Goal: Transaction & Acquisition: Download file/media

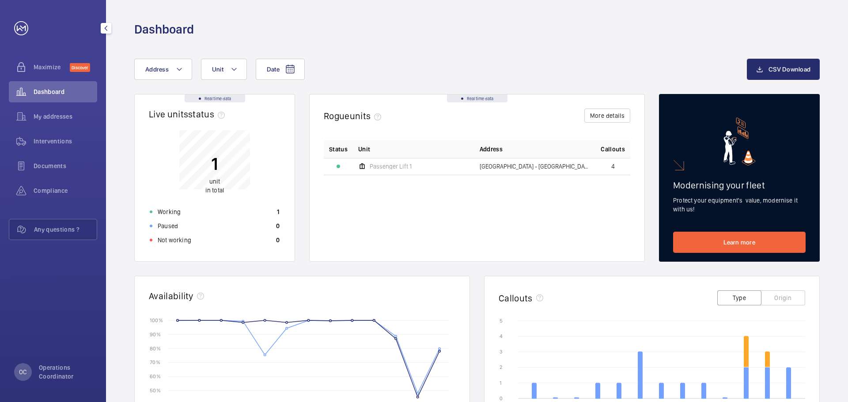
click at [44, 96] on div "Dashboard" at bounding box center [53, 91] width 88 height 21
click at [777, 72] on span "CSV Download" at bounding box center [789, 69] width 42 height 7
click at [714, 367] on icon "08/24 12/24 04/25 08/25 0 0 1 1 2 2 3 3 4 4 5 5 Breakdowns Trapped passengers" at bounding box center [651, 372] width 306 height 110
click at [713, 367] on icon "08/24 12/24 04/25 08/25 0 0 1 1 2 2 3 3 4 4 5 5 Breakdowns Trapped passengers" at bounding box center [651, 372] width 306 height 110
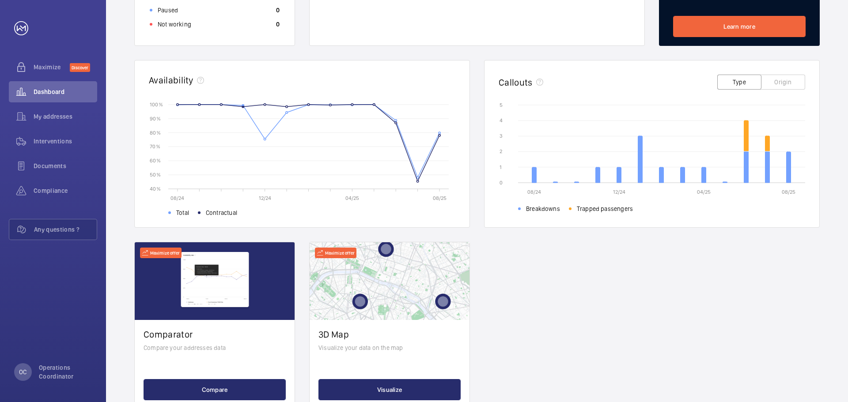
scroll to position [216, 0]
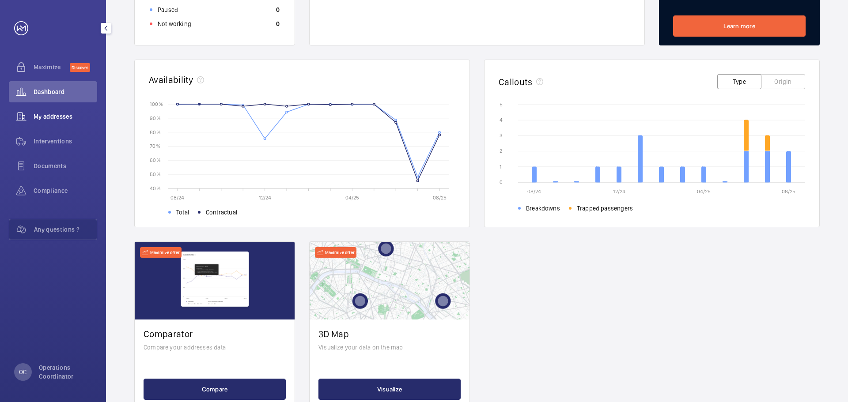
drag, startPoint x: 49, startPoint y: 115, endPoint x: 53, endPoint y: 121, distance: 8.0
click at [50, 117] on span "My addresses" at bounding box center [66, 116] width 64 height 9
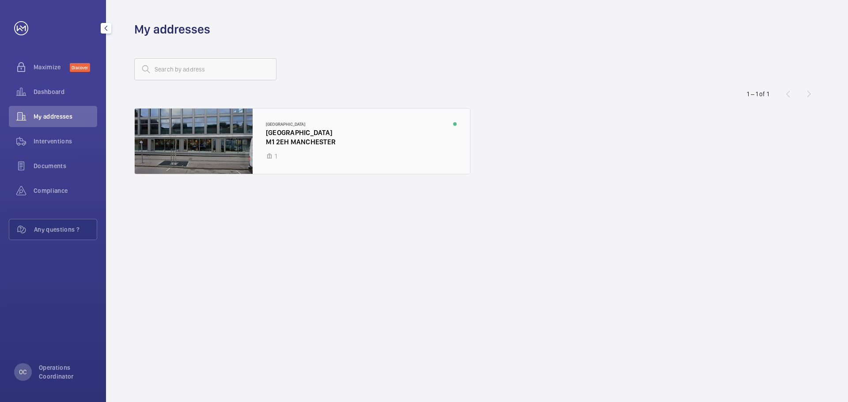
click at [416, 159] on div at bounding box center [302, 141] width 335 height 65
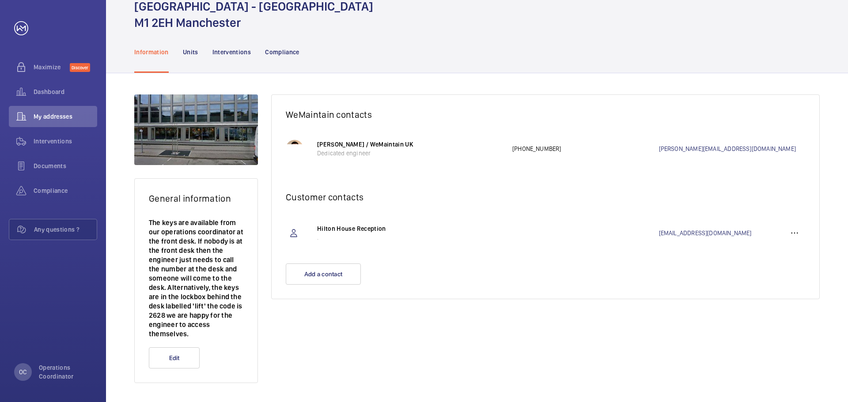
scroll to position [43, 0]
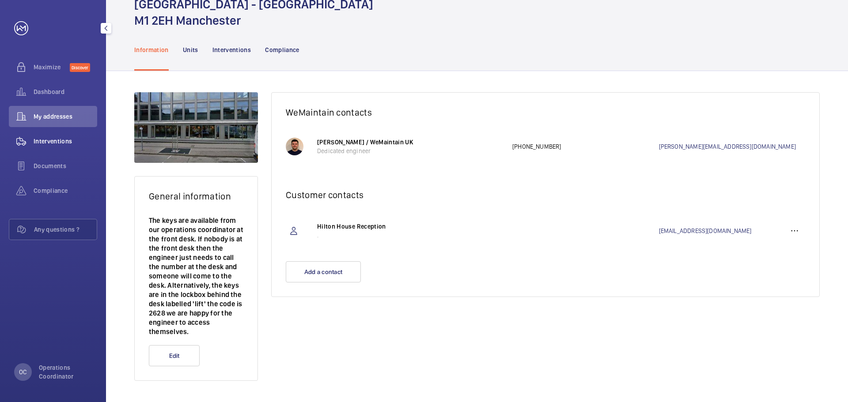
click at [61, 151] on div "Interventions" at bounding box center [53, 141] width 88 height 21
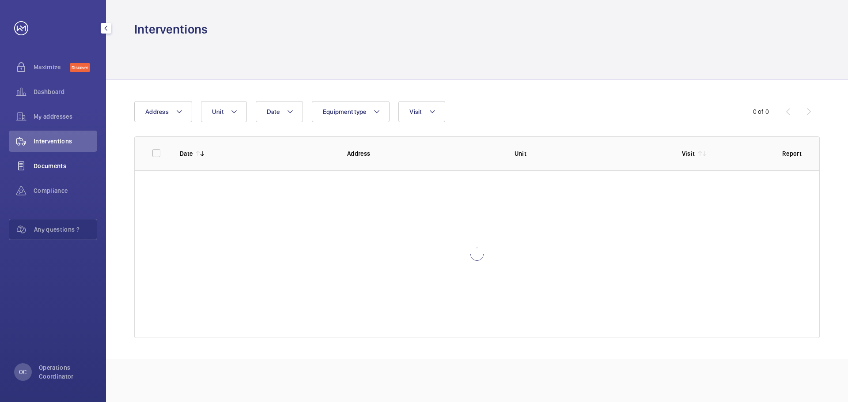
click at [57, 163] on span "Documents" at bounding box center [66, 166] width 64 height 9
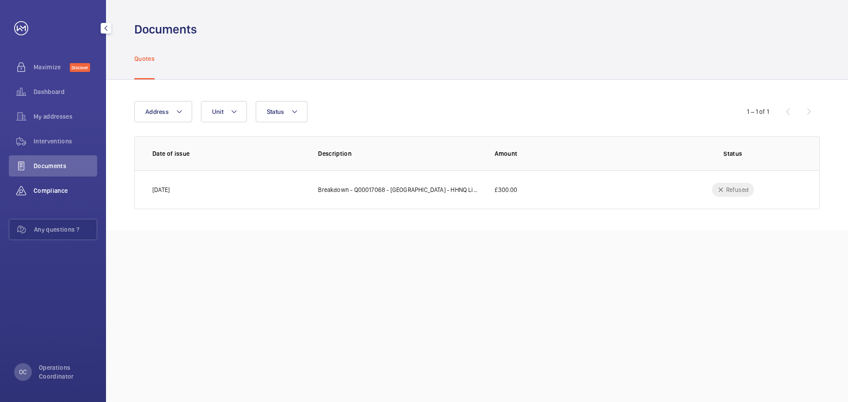
click at [40, 189] on span "Compliance" at bounding box center [66, 190] width 64 height 9
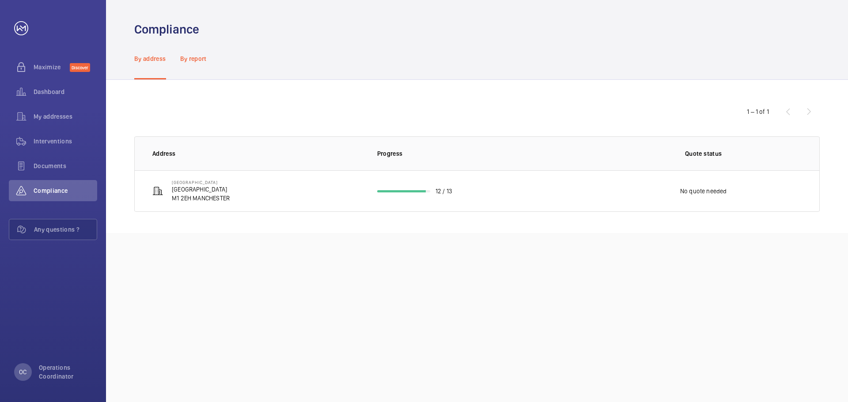
click at [204, 53] on div "By report" at bounding box center [193, 59] width 26 height 42
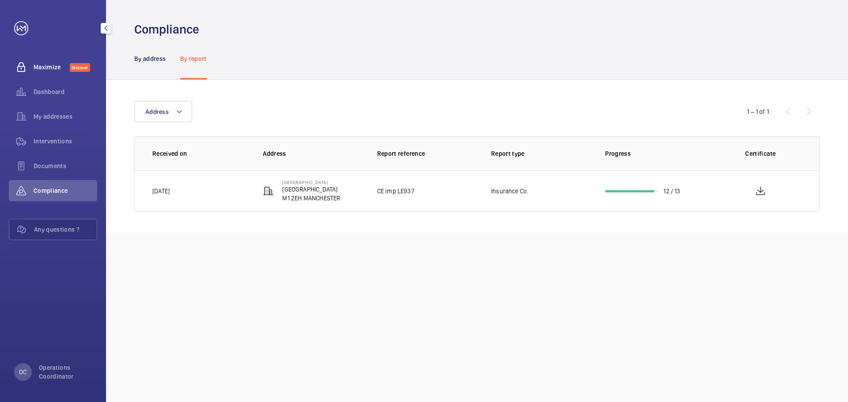
click at [54, 63] on span "Maximize" at bounding box center [52, 67] width 36 height 9
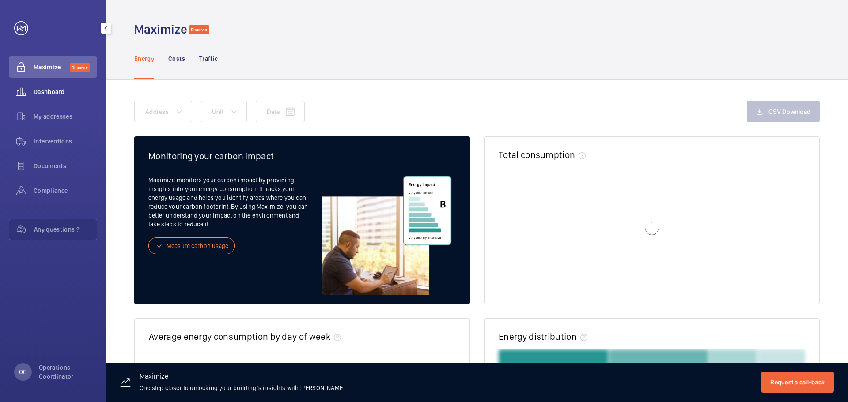
click at [59, 100] on div "Dashboard" at bounding box center [53, 91] width 88 height 21
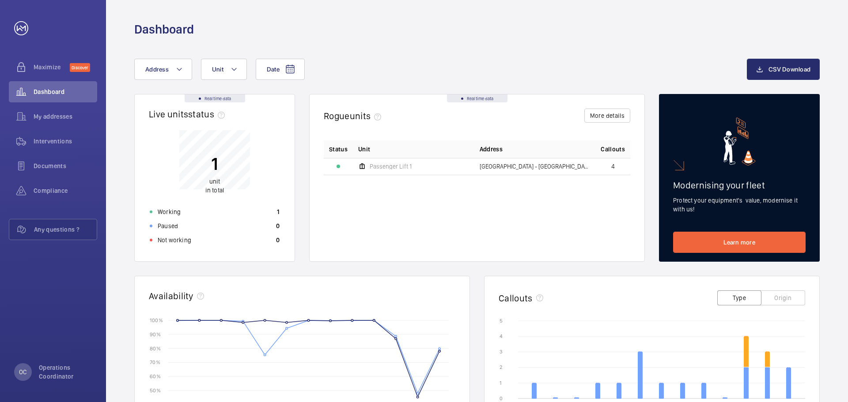
click at [173, 58] on div "Date Address Unit CSV Download Real time data Live units status﻿ 1 unit in tota…" at bounding box center [477, 342] width 742 height 609
click at [173, 61] on button "Address" at bounding box center [163, 69] width 58 height 21
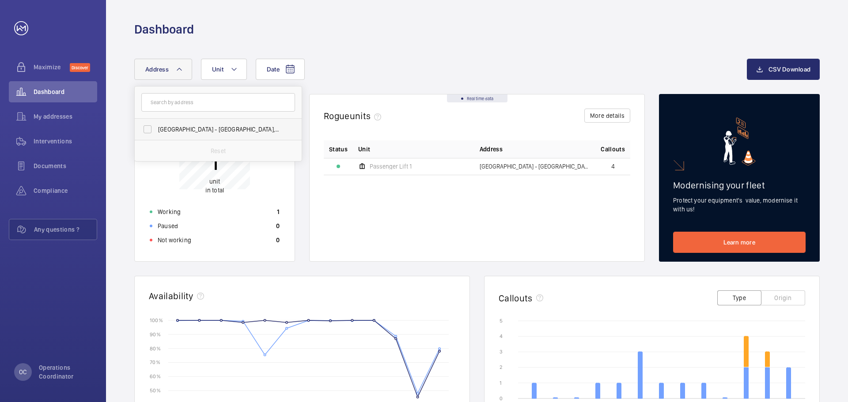
click at [191, 127] on span "[GEOGRAPHIC_DATA] - [GEOGRAPHIC_DATA], [GEOGRAPHIC_DATA]" at bounding box center [218, 129] width 121 height 9
click at [156, 127] on input "[GEOGRAPHIC_DATA] - [GEOGRAPHIC_DATA], [GEOGRAPHIC_DATA]" at bounding box center [148, 130] width 18 height 18
checkbox input "true"
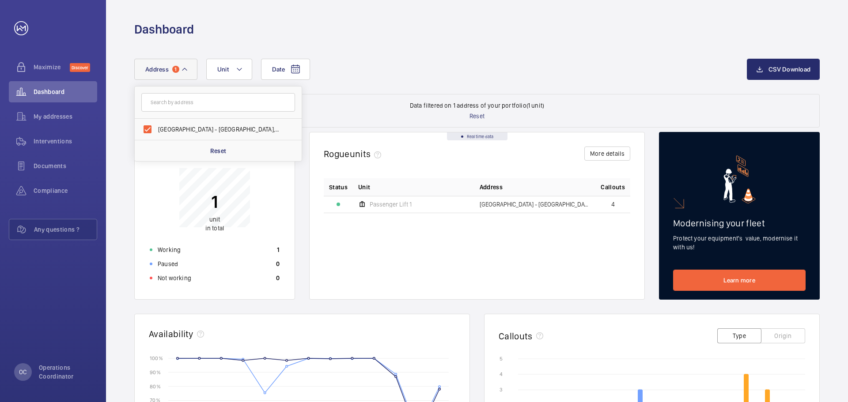
click at [434, 64] on div "Date Address [STREET_ADDRESS] Reset Unit" at bounding box center [440, 69] width 612 height 21
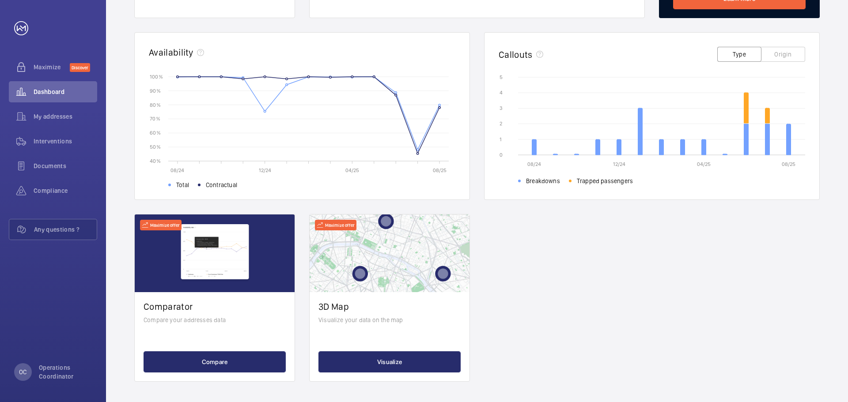
scroll to position [283, 0]
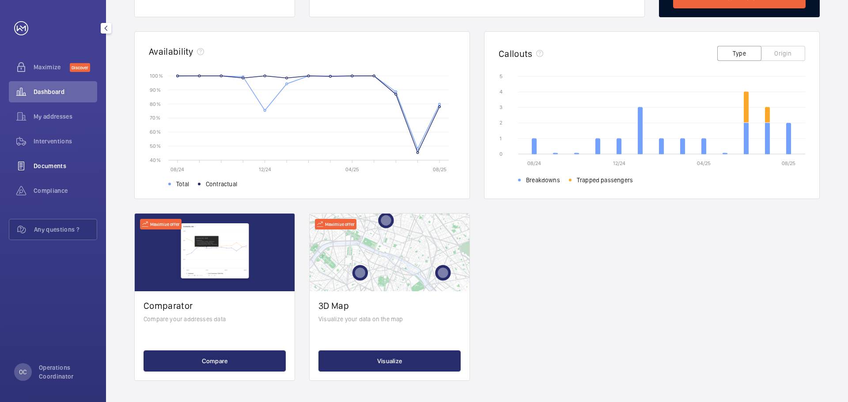
click at [53, 158] on div "Documents" at bounding box center [53, 165] width 88 height 21
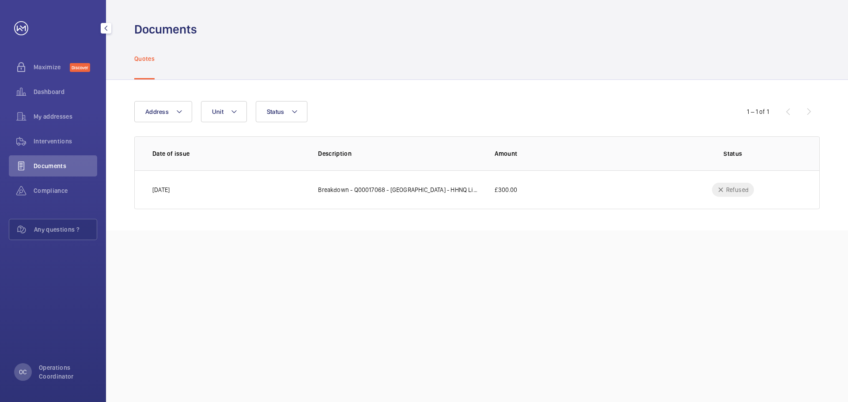
click at [53, 156] on div "Documents" at bounding box center [53, 165] width 88 height 21
click at [57, 145] on span "Interventions" at bounding box center [66, 141] width 64 height 9
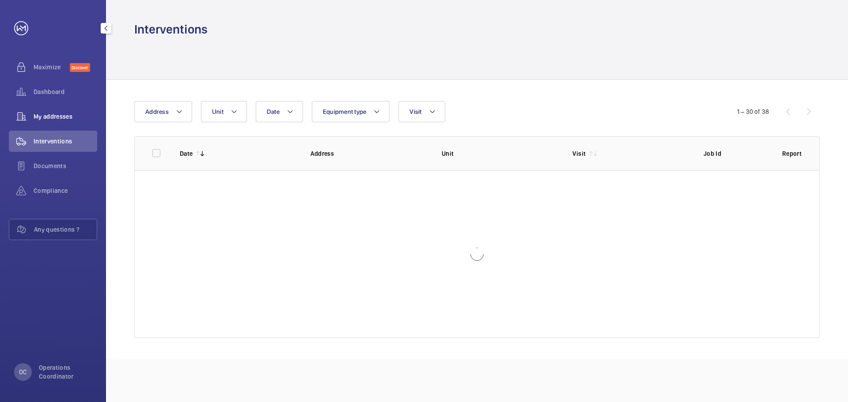
click at [68, 122] on div "My addresses" at bounding box center [53, 116] width 88 height 21
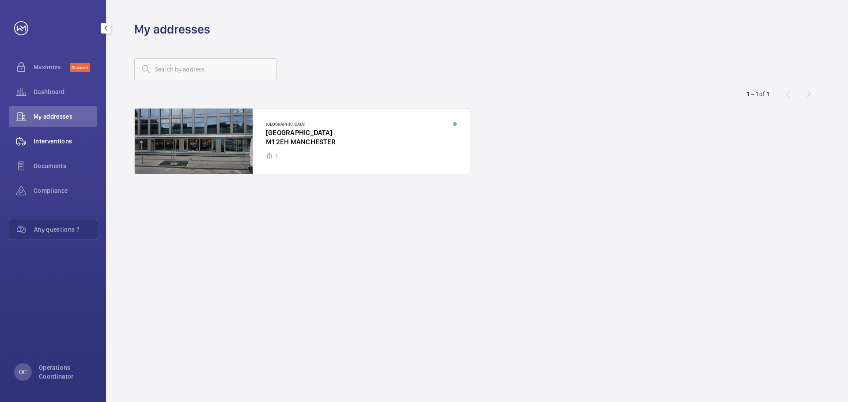
click at [53, 138] on span "Interventions" at bounding box center [66, 141] width 64 height 9
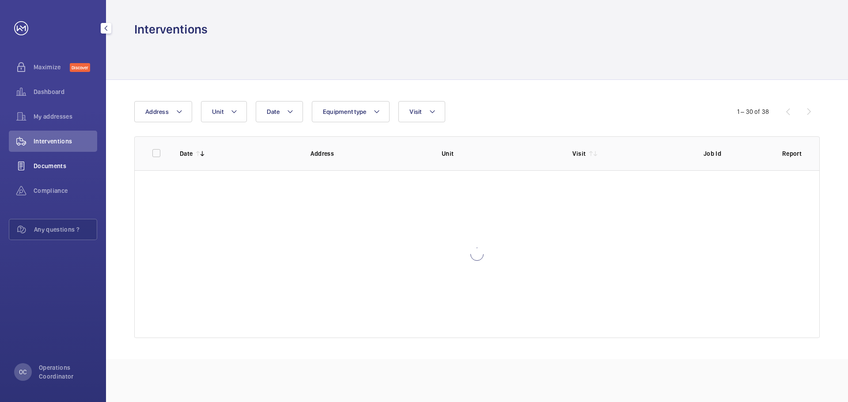
click at [60, 176] on div "Documents" at bounding box center [53, 165] width 88 height 21
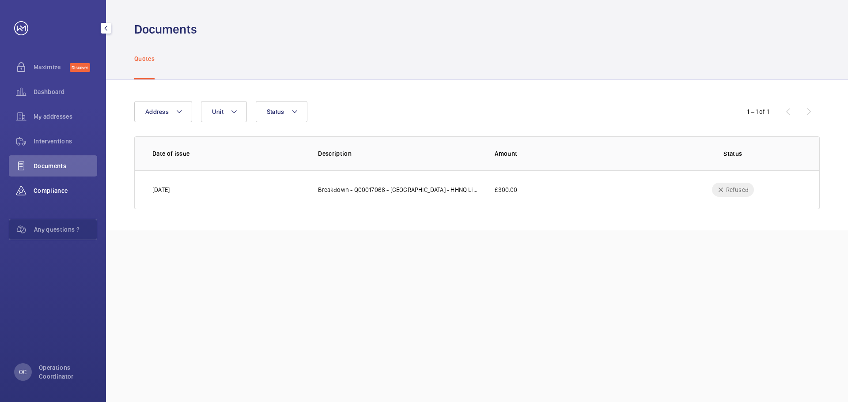
click at [64, 192] on span "Compliance" at bounding box center [66, 190] width 64 height 9
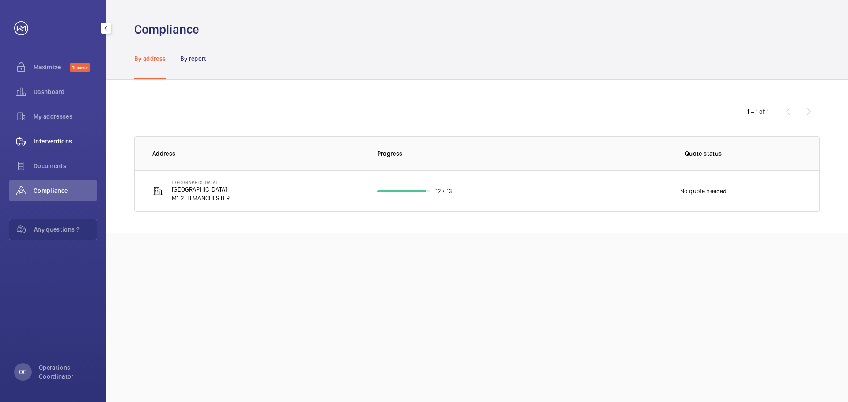
click at [65, 138] on span "Interventions" at bounding box center [66, 141] width 64 height 9
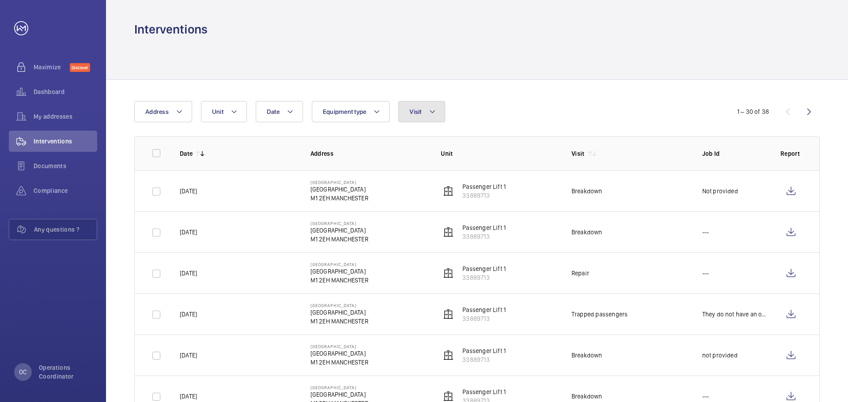
click at [420, 108] on span "Visit" at bounding box center [415, 111] width 12 height 7
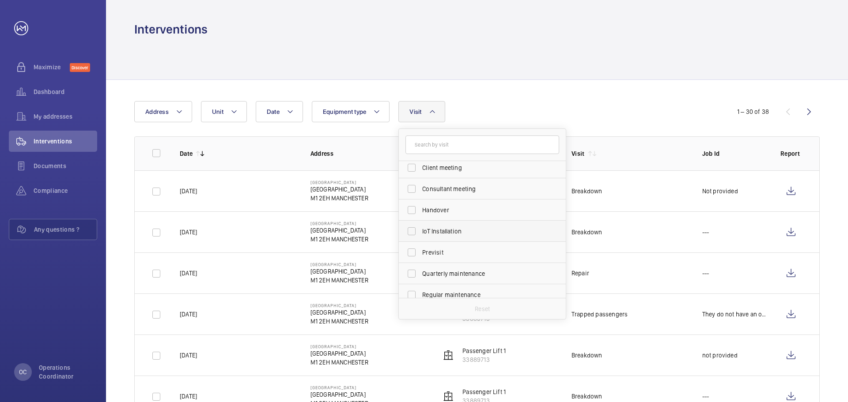
scroll to position [139, 0]
click at [471, 66] on div at bounding box center [476, 59] width 685 height 42
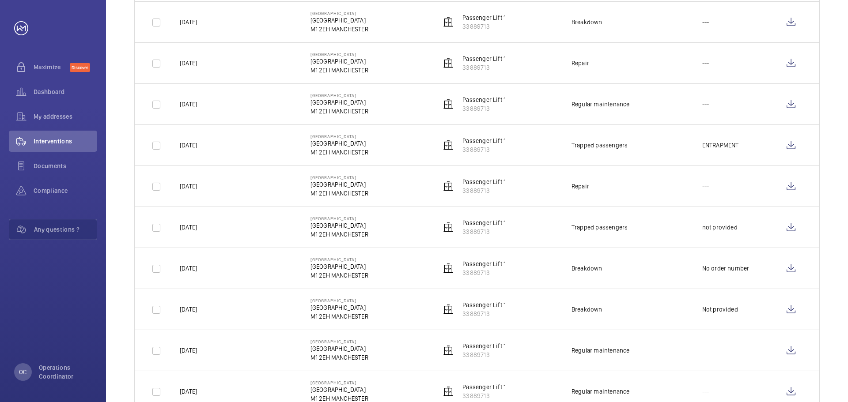
scroll to position [0, 0]
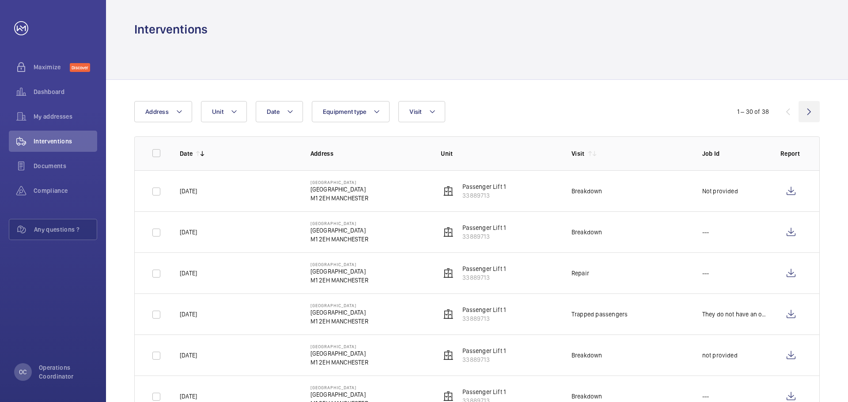
click at [808, 114] on wm-front-icon-button at bounding box center [808, 111] width 21 height 21
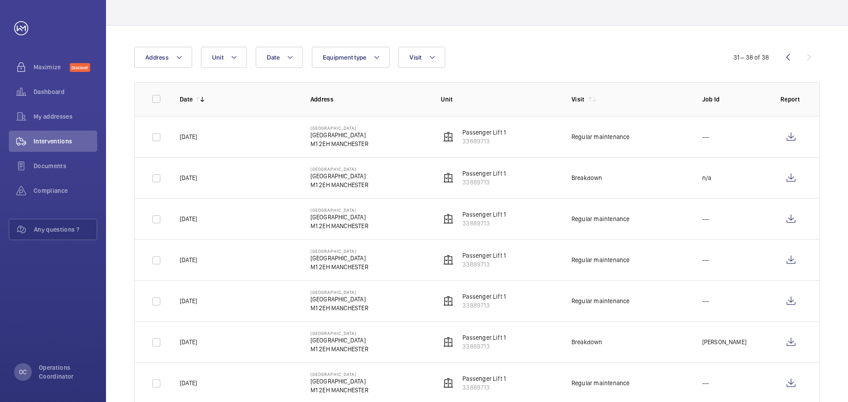
scroll to position [118, 0]
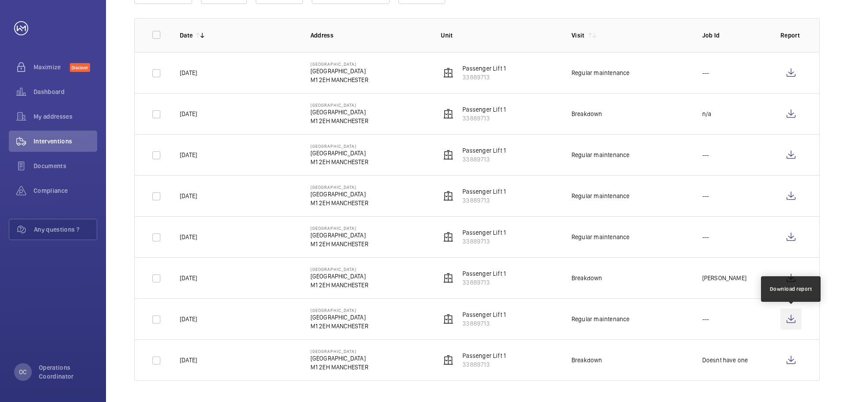
click at [800, 324] on wm-front-icon-button at bounding box center [790, 319] width 21 height 21
